Goal: Complete application form: Complete application form

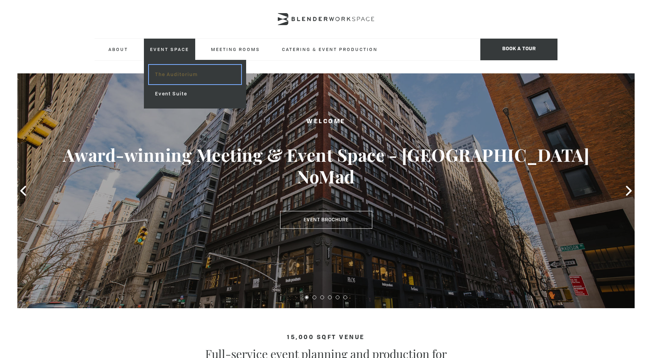
click at [172, 72] on link "The Auditorium" at bounding box center [195, 74] width 92 height 19
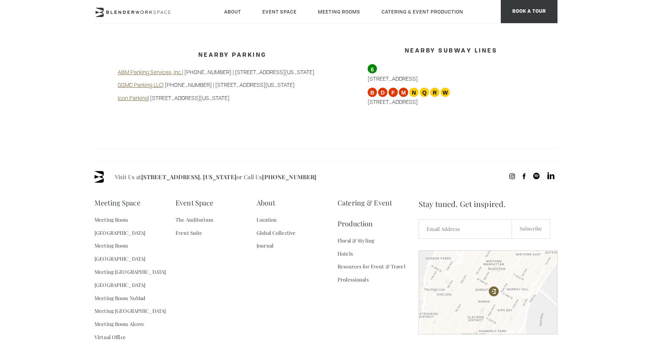
scroll to position [730, 0]
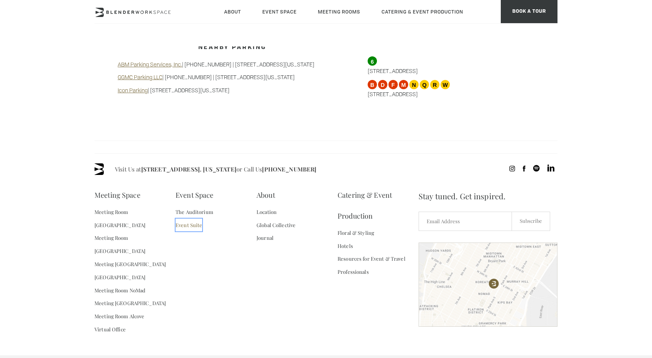
click at [181, 219] on link "Event Suite" at bounding box center [189, 224] width 27 height 13
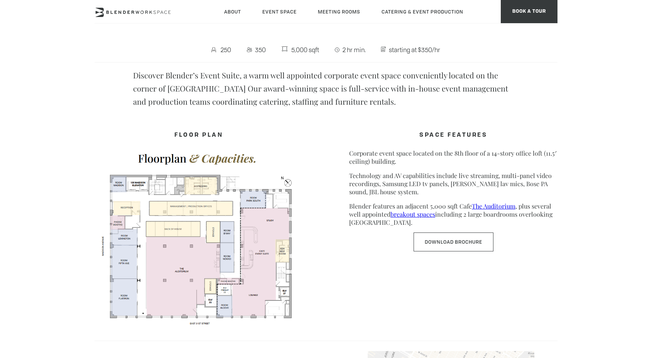
scroll to position [292, 0]
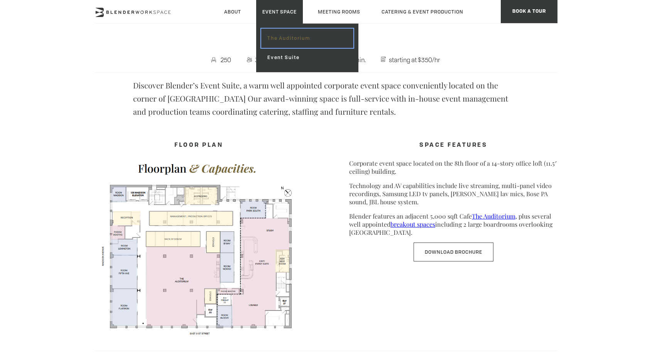
click at [279, 40] on link "The Auditorium" at bounding box center [307, 38] width 92 height 19
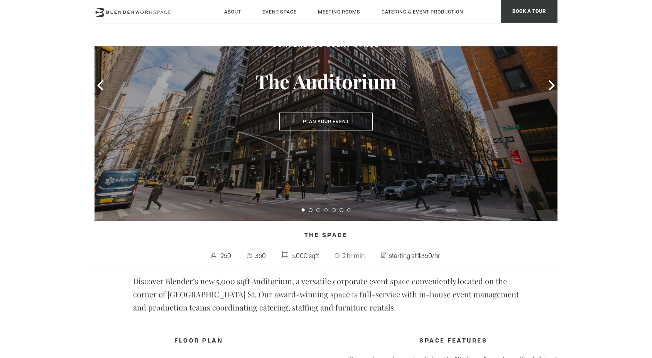
scroll to position [137, 0]
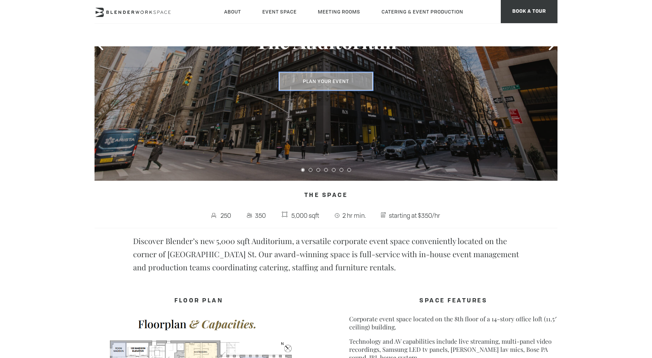
click at [312, 79] on button "Plan Your Event" at bounding box center [325, 82] width 93 height 18
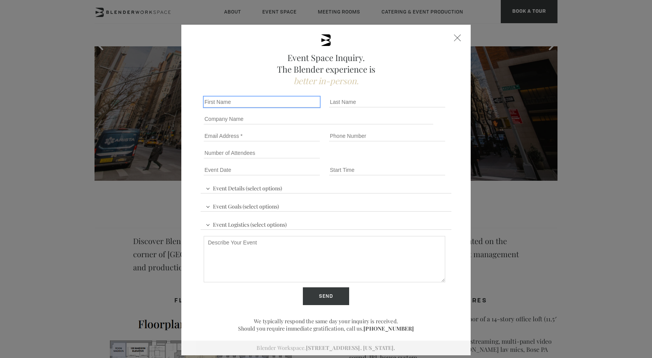
click at [228, 98] on input "First name *" at bounding box center [262, 101] width 116 height 11
type input "e"
type input "Megan"
type input "Fedak"
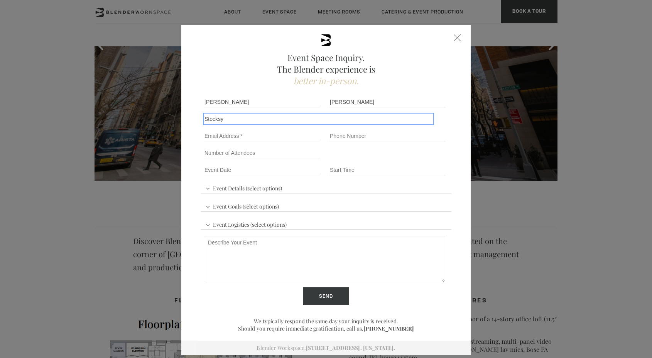
type input "Stocksy"
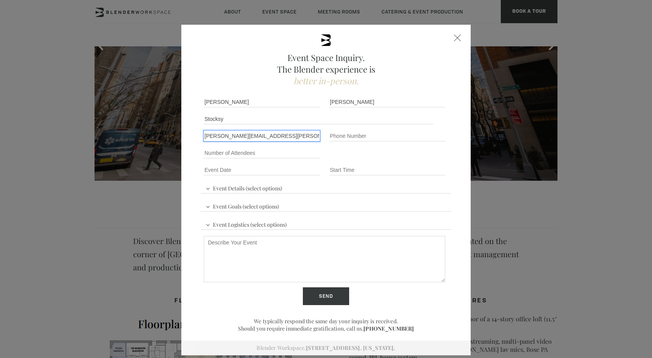
type input "megan.fedak@stocksy.com"
type input "5133122968"
click at [220, 156] on input "Number of Attendees" at bounding box center [262, 152] width 116 height 11
type input "75"
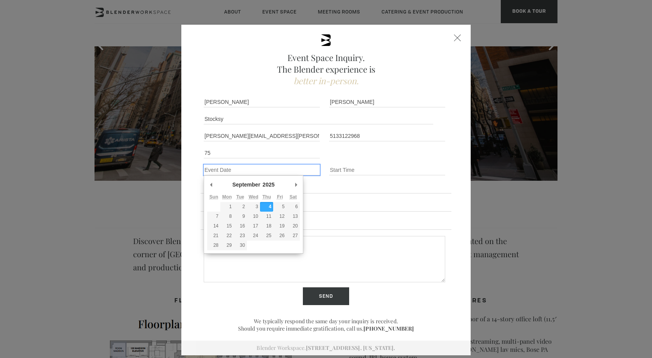
click at [226, 166] on input "Event Date *" at bounding box center [262, 169] width 116 height 11
type div "2025-09-18"
type input "09/18/2025"
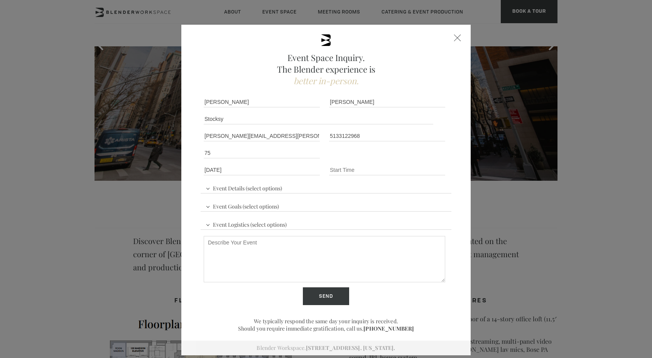
click at [340, 164] on div "Event Time" at bounding box center [388, 169] width 125 height 17
click at [340, 168] on input "Event Time" at bounding box center [387, 169] width 116 height 11
type input "3PM"
click at [283, 187] on span "Event Details (select options)" at bounding box center [244, 187] width 80 height 12
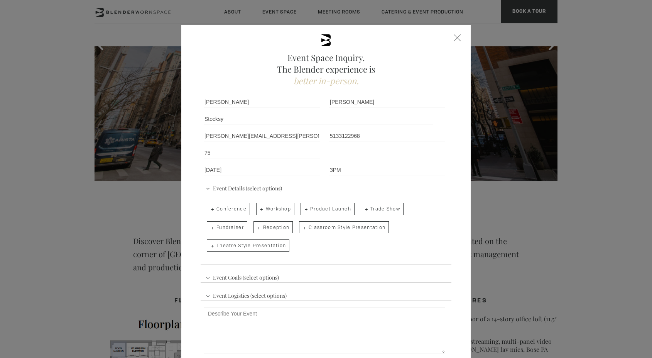
click at [244, 245] on span "Theatre Style Presentation" at bounding box center [248, 245] width 83 height 12
click at [209, 245] on input "Theatre Style Presentation" at bounding box center [206, 241] width 5 height 11
checkbox input "true"
click at [268, 227] on span "Reception" at bounding box center [274, 227] width 40 height 12
click at [255, 227] on input "Reception" at bounding box center [252, 223] width 5 height 11
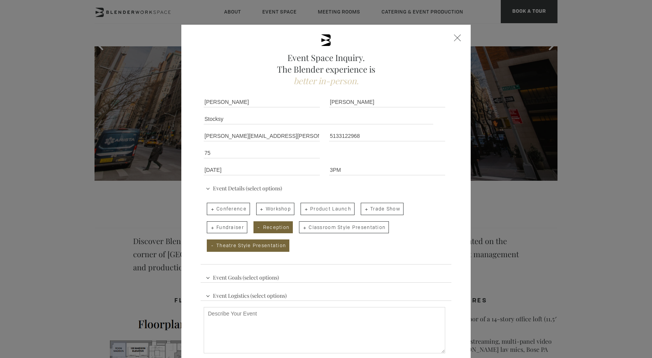
checkbox input "true"
click at [238, 277] on span "Event Goals (select options)" at bounding box center [242, 277] width 77 height 12
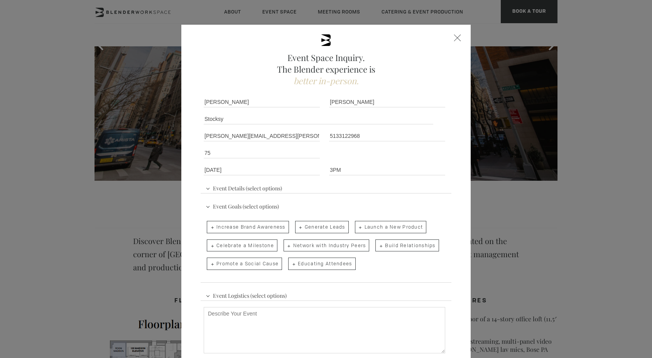
click at [382, 244] on span "Build Relationships" at bounding box center [406, 245] width 63 height 12
click at [377, 244] on input "Build Relationships" at bounding box center [374, 241] width 5 height 11
checkbox input "true"
click at [339, 249] on span "Network with Industry Peers" at bounding box center [327, 245] width 86 height 12
click at [286, 247] on input "Network with Industry Peers" at bounding box center [283, 241] width 5 height 11
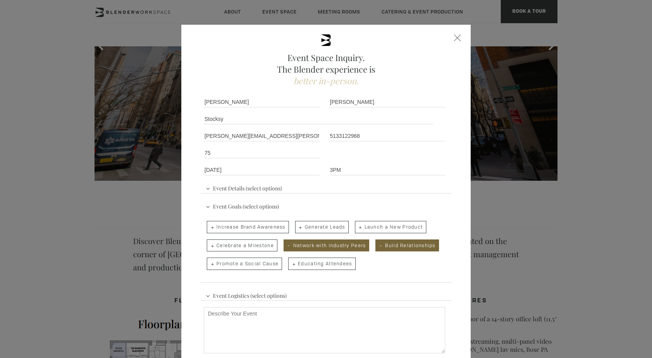
checkbox input "true"
click at [266, 229] on span "Increase Brand Awareness" at bounding box center [248, 227] width 82 height 12
click at [209, 228] on input "Increase Brand Awareness" at bounding box center [206, 223] width 5 height 11
checkbox input "true"
click at [303, 264] on span "Educating Attendees" at bounding box center [321, 263] width 67 height 12
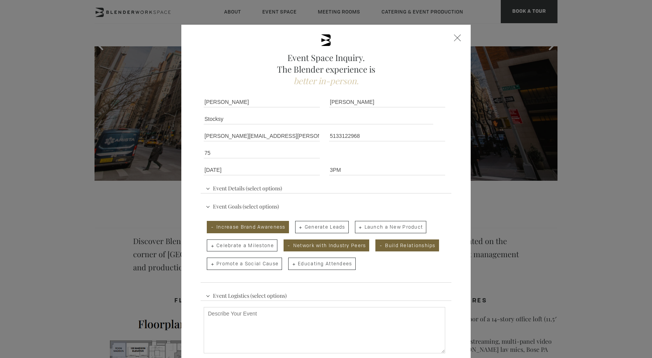
click at [290, 264] on input "Educating Attendees" at bounding box center [287, 259] width 5 height 11
checkbox input "true"
click at [269, 298] on span "Event Logistics (select options)" at bounding box center [246, 295] width 85 height 12
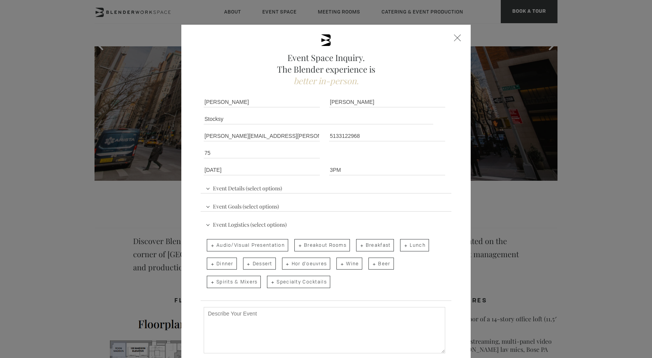
click at [262, 247] on span "Audio/Visual Presentation" at bounding box center [247, 245] width 81 height 12
click at [209, 247] on input "Audio/Visual Presentation" at bounding box center [206, 241] width 5 height 11
checkbox input "true"
click at [307, 263] on span "Hor d'oeuvres" at bounding box center [306, 263] width 49 height 12
click at [284, 263] on input "Hor d'oeuvres" at bounding box center [281, 259] width 5 height 11
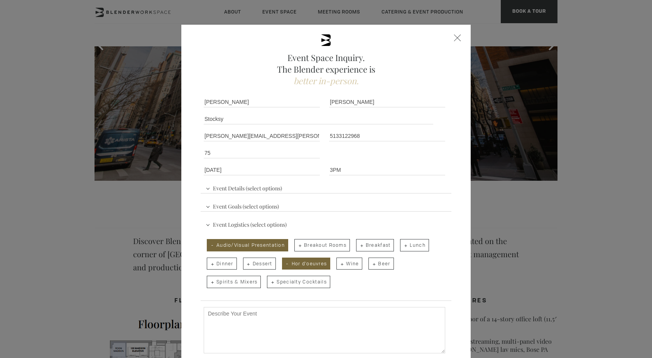
checkbox input "true"
click at [252, 284] on span "Spirits & Mixers" at bounding box center [234, 282] width 54 height 12
click at [209, 283] on input "Spirits & Mixers" at bounding box center [206, 277] width 5 height 11
click at [252, 284] on span "Spirits & Mixers" at bounding box center [234, 282] width 54 height 12
click at [209, 283] on input "Spirits & Mixers" at bounding box center [206, 277] width 5 height 11
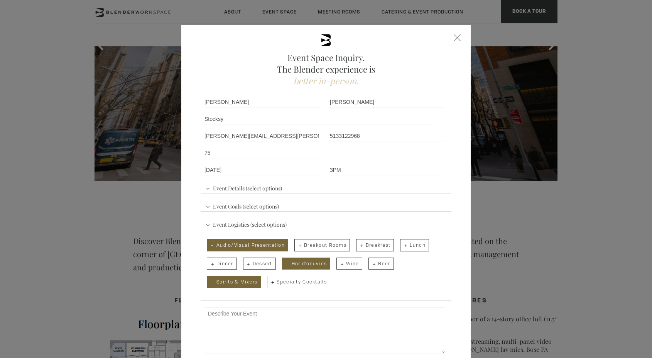
checkbox input "false"
click at [278, 284] on span "Specialty Cocktails" at bounding box center [298, 282] width 63 height 12
click at [269, 283] on input "Specialty Cocktails" at bounding box center [266, 277] width 5 height 11
checkbox input "true"
click at [351, 266] on span "Wine" at bounding box center [350, 263] width 26 height 12
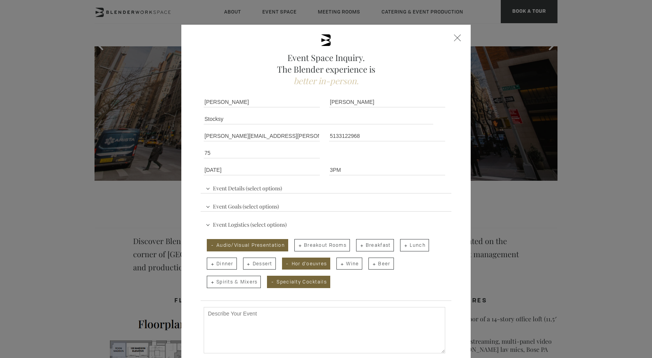
click at [338, 265] on input "Wine" at bounding box center [335, 259] width 5 height 11
checkbox input "true"
click at [376, 266] on span "Beer" at bounding box center [381, 263] width 25 height 12
click at [370, 265] on input "Beer" at bounding box center [367, 259] width 5 height 11
checkbox input "true"
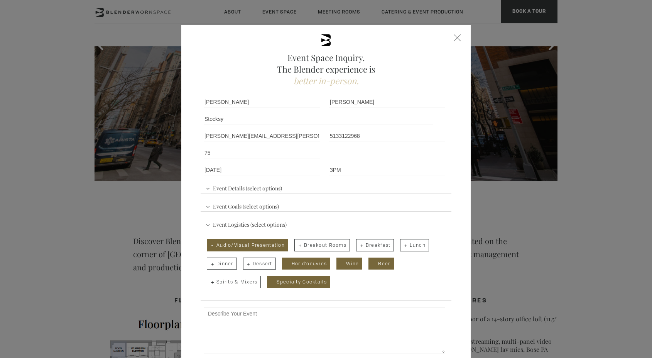
click at [308, 316] on textarea "Describe Your Event" at bounding box center [325, 330] width 242 height 46
paste textarea "September 18, 2025 3-7pm"
type textarea "September 18, 2025 3-7pm"
paste textarea "I’m reaching out to see if your venue has availability for an upcoming business…"
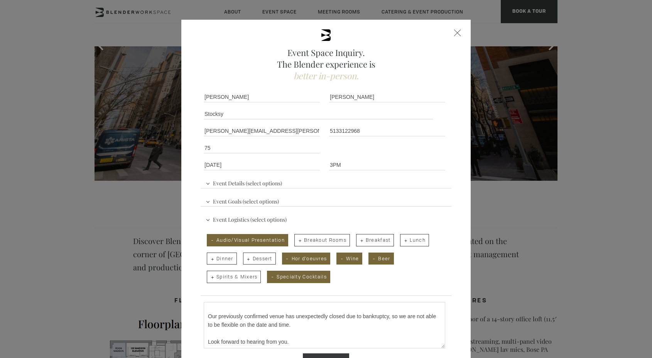
scroll to position [24, 0]
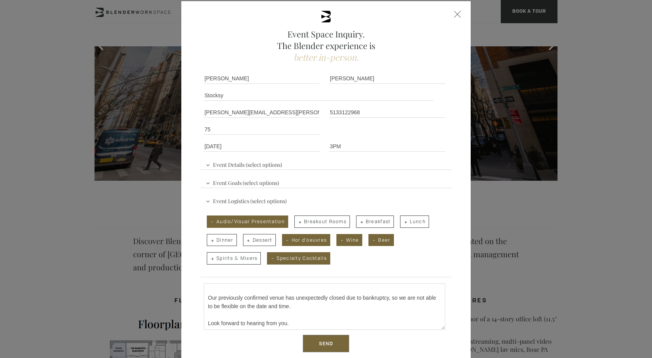
type textarea "I’m reaching out to see if your venue has availability for an upcoming business…"
click at [318, 347] on input "Send" at bounding box center [326, 344] width 46 height 18
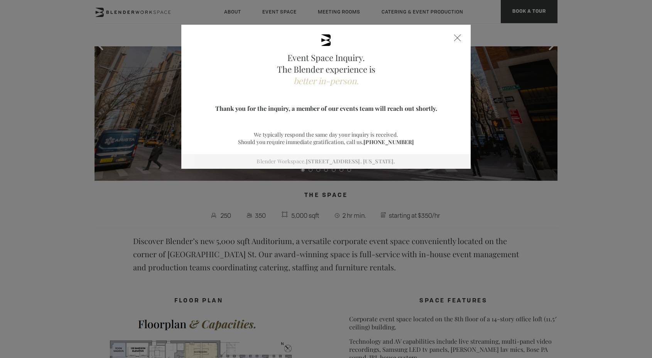
scroll to position [0, 0]
click at [458, 37] on span at bounding box center [457, 37] width 7 height 7
